Goal: Navigation & Orientation: Find specific page/section

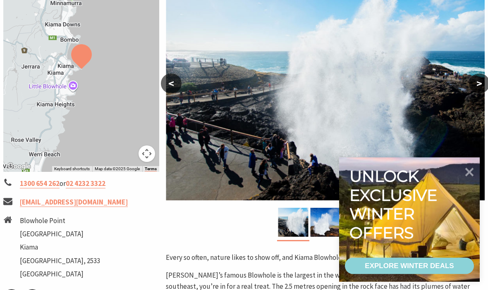
scroll to position [174, 0]
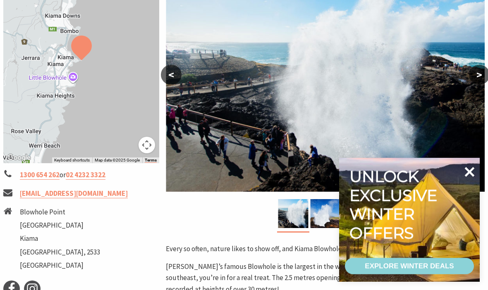
click at [470, 177] on icon at bounding box center [470, 172] width 10 height 10
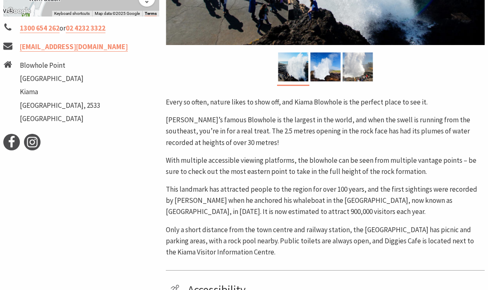
scroll to position [310, 0]
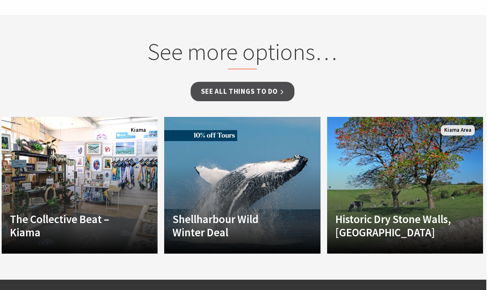
scroll to position [607, 2]
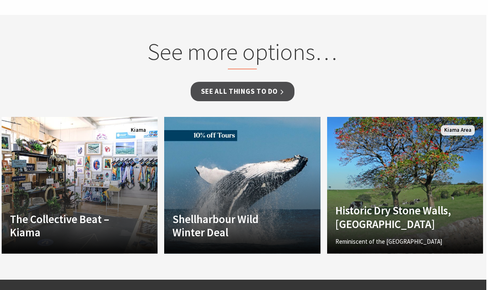
click at [415, 204] on div "Historic Dry Stone Walls, Kiama Reminiscent of the Kiama area’s strong farming …" at bounding box center [393, 224] width 133 height 41
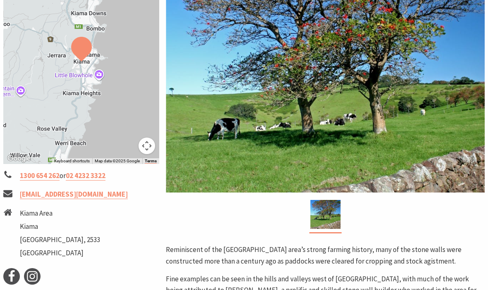
scroll to position [186, 0]
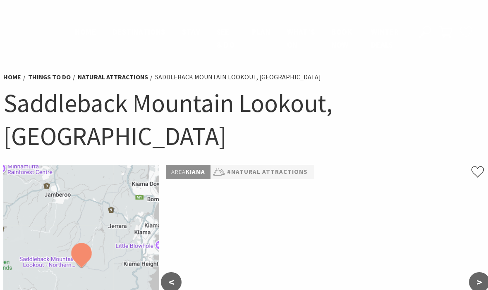
scroll to position [635, 2]
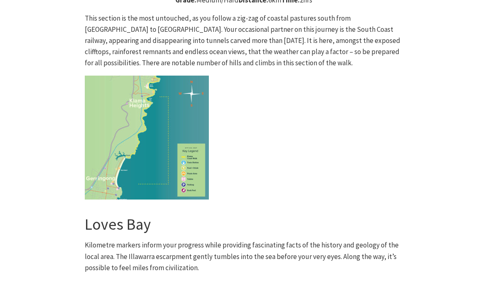
scroll to position [2059, 0]
